Goal: Information Seeking & Learning: Learn about a topic

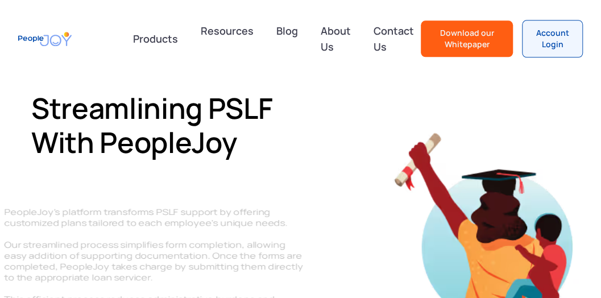
scroll to position [601, 0]
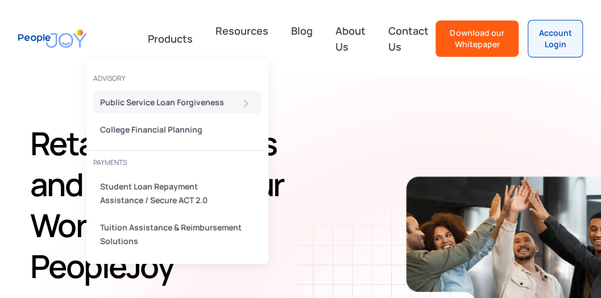
click at [155, 101] on div "Public Service Loan Forgiveness" at bounding box center [174, 103] width 148 height 14
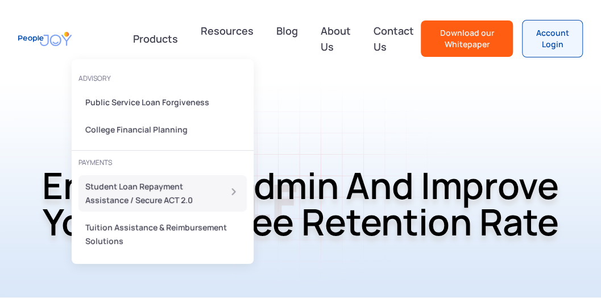
click at [221, 198] on link "Student Loan Repayment Assistance / Secure ACT 2.0" at bounding box center [162, 193] width 168 height 36
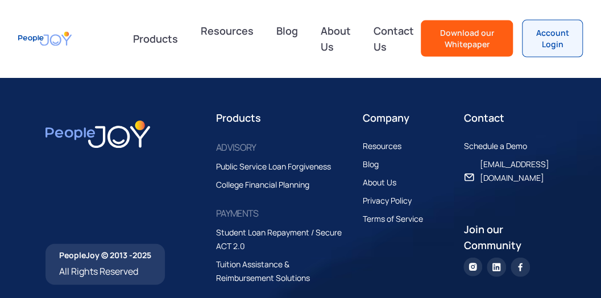
scroll to position [2861, 0]
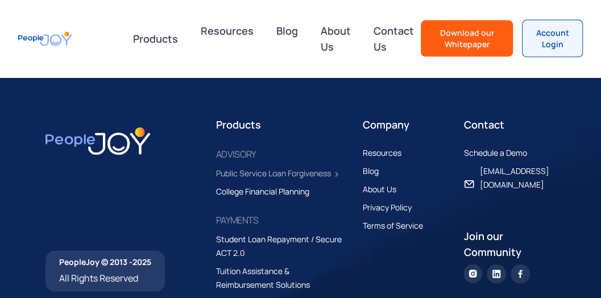
click at [274, 167] on div "Public Service Loan Forgiveness" at bounding box center [273, 174] width 115 height 14
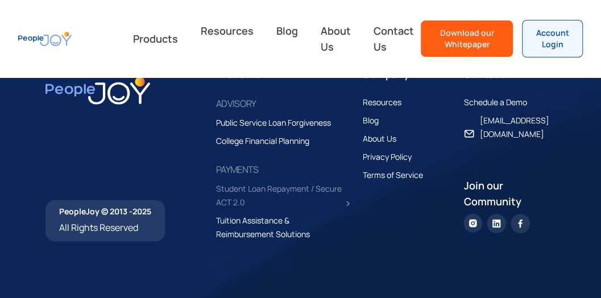
scroll to position [1779, 0]
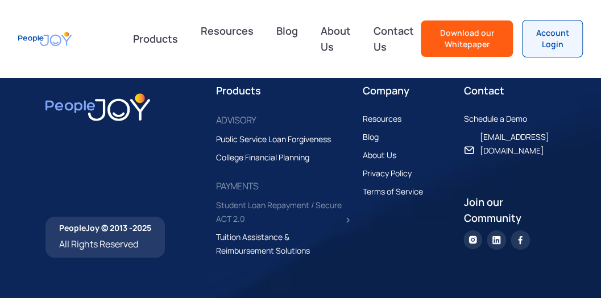
click at [266, 215] on div "Student Loan Repayment / Secure ACT 2.0" at bounding box center [279, 211] width 126 height 27
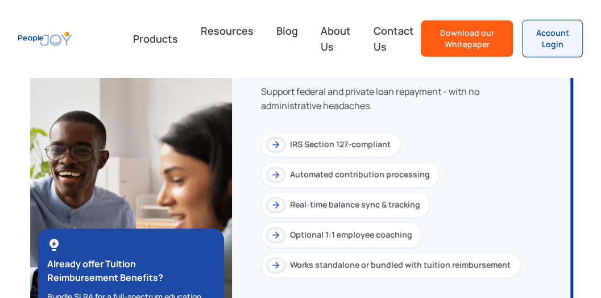
scroll to position [1551, 0]
